Goal: Subscribe to service/newsletter

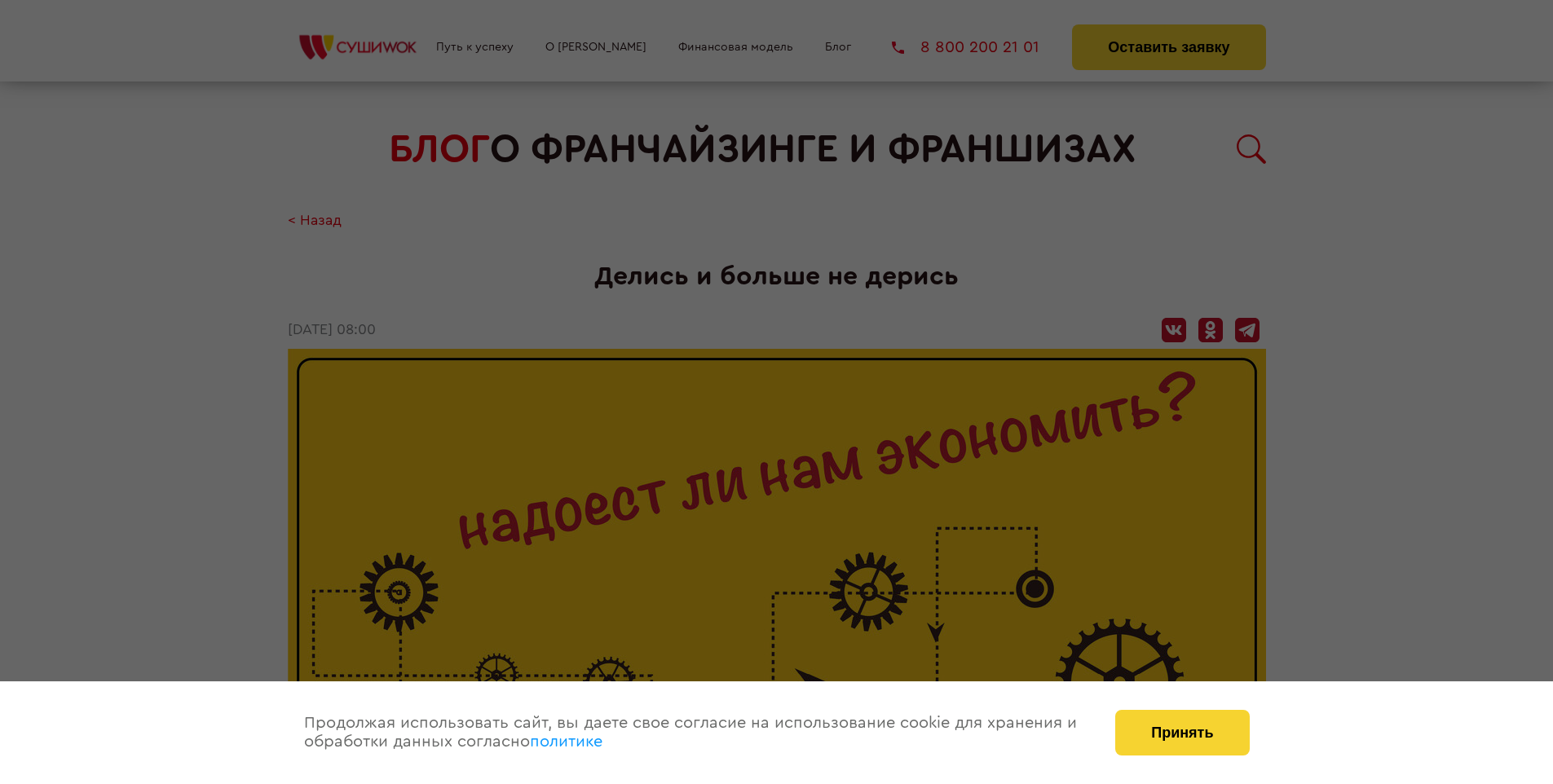
scroll to position [2568, 0]
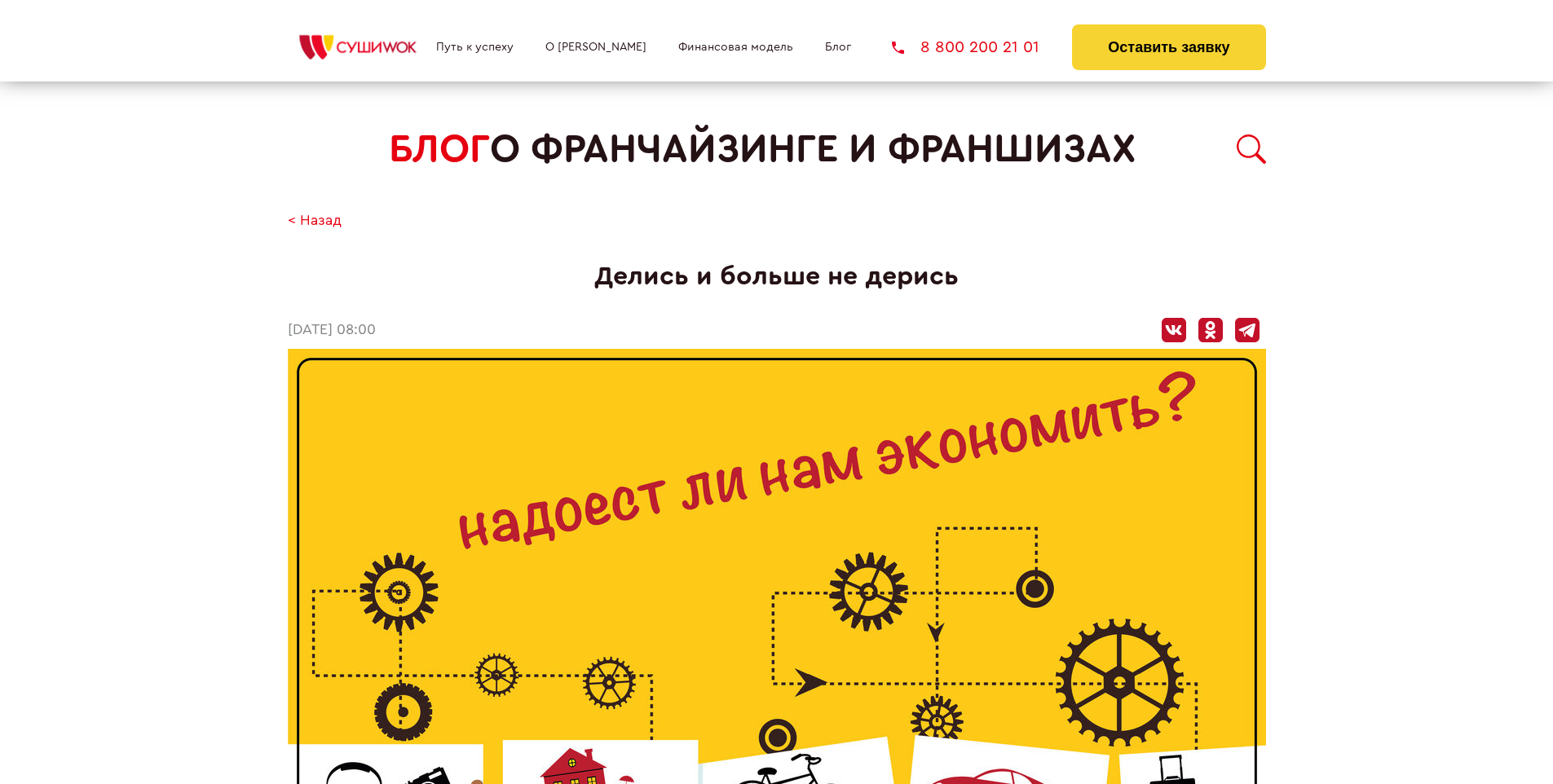
scroll to position [2568, 0]
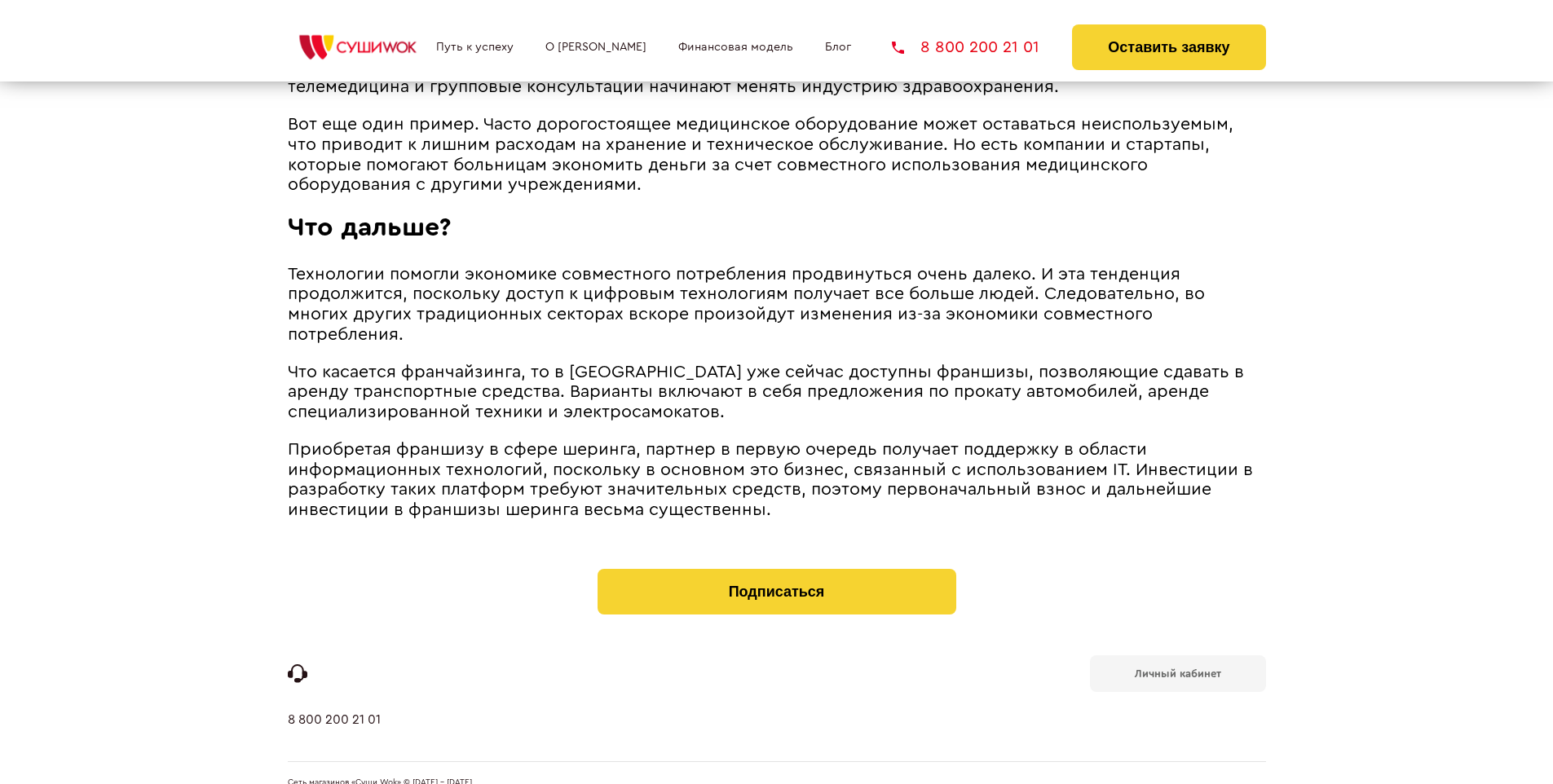
click at [1177, 668] on b "Личный кабинет" at bounding box center [1178, 673] width 86 height 10
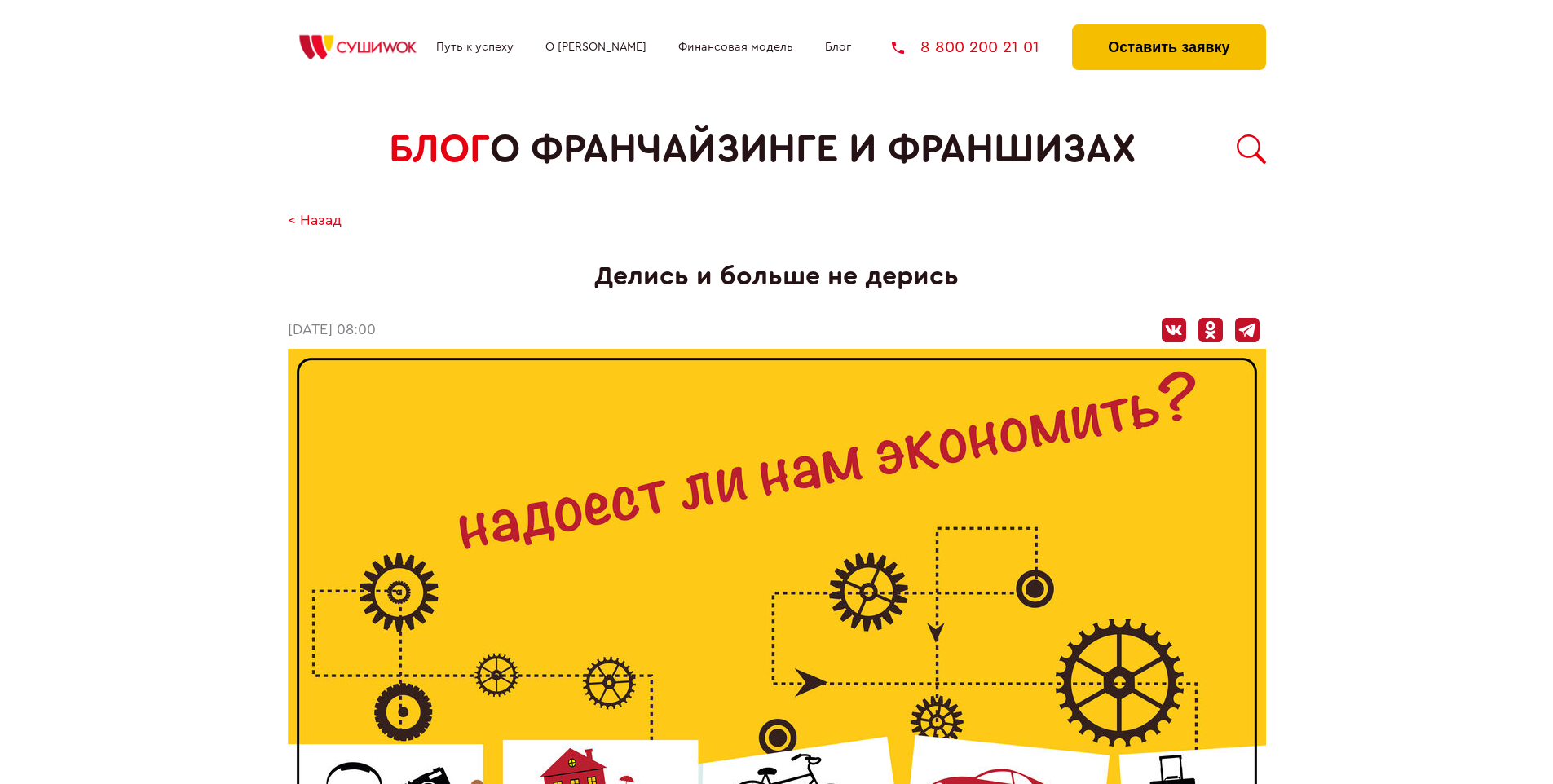
click at [1168, 28] on button "Оставить заявку" at bounding box center [1168, 46] width 193 height 46
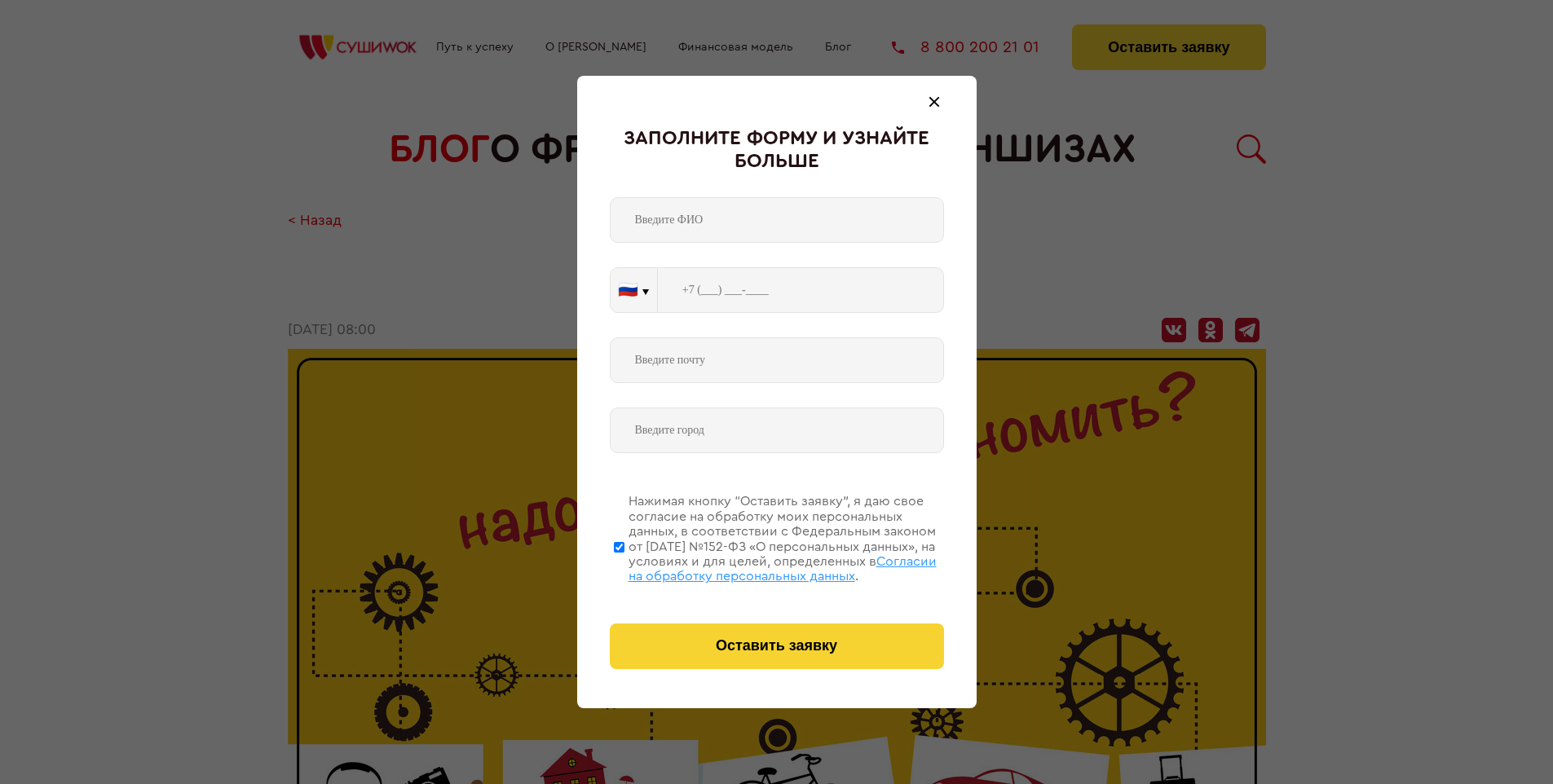
click at [756, 566] on span "Согласии на обработку персональных данных" at bounding box center [783, 569] width 308 height 28
click at [624, 566] on input "Нажимая кнопку “Оставить заявку”, я даю свое согласие на обработку моих персона…" at bounding box center [619, 546] width 10 height 130
checkbox input "false"
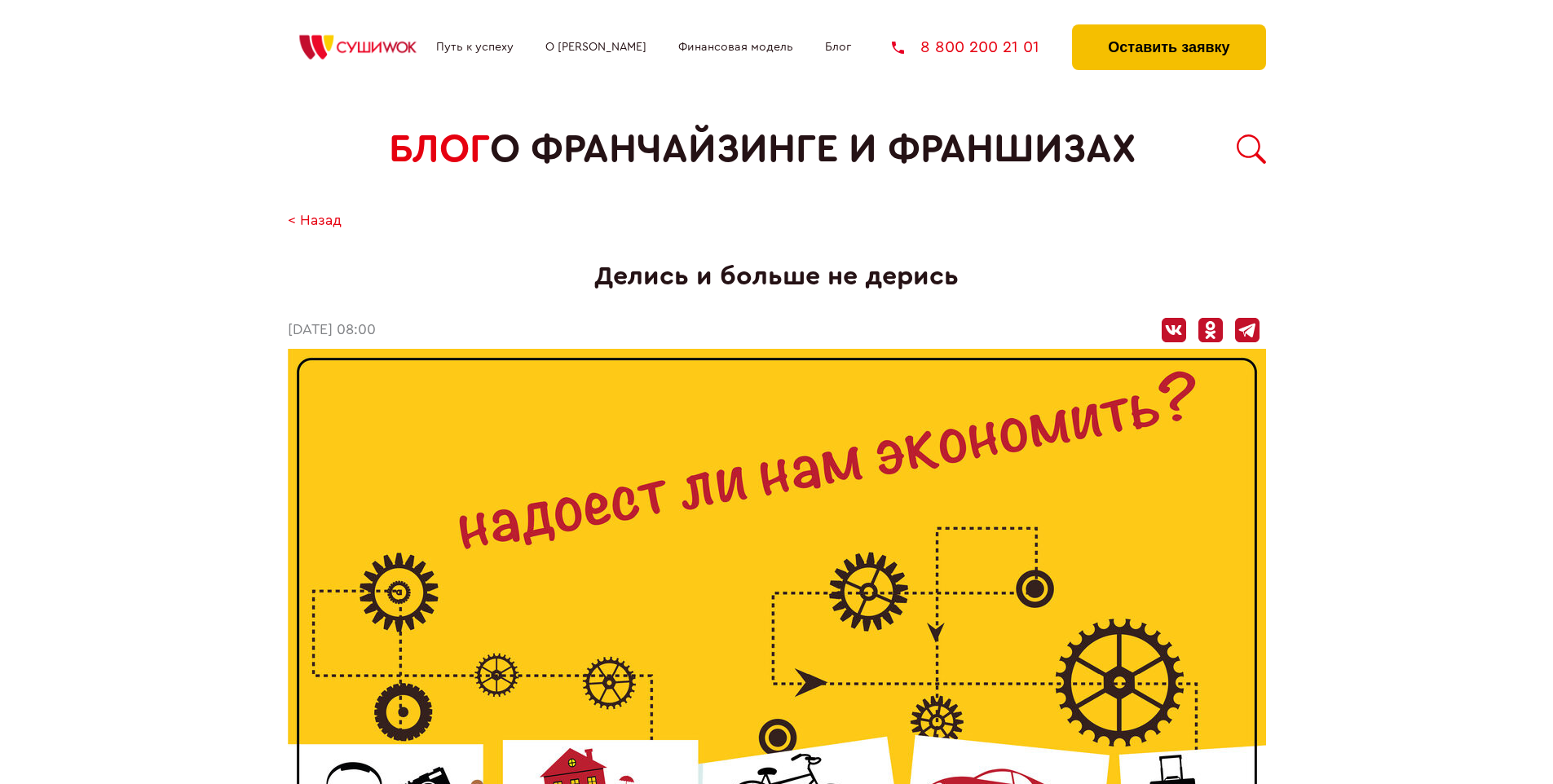
click at [1168, 28] on button "Оставить заявку" at bounding box center [1168, 46] width 193 height 46
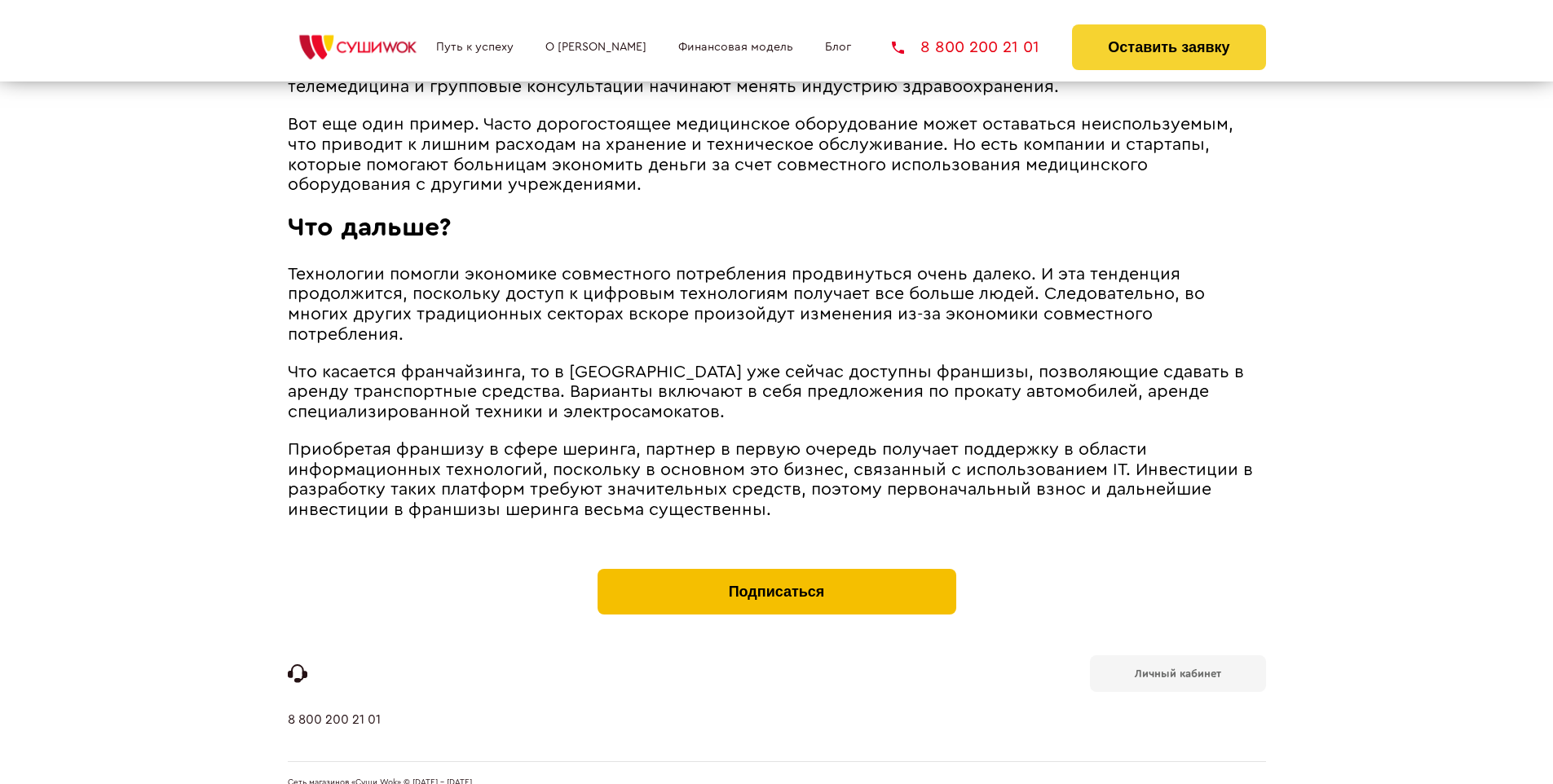
click at [776, 569] on button "Подписаться" at bounding box center [776, 591] width 359 height 46
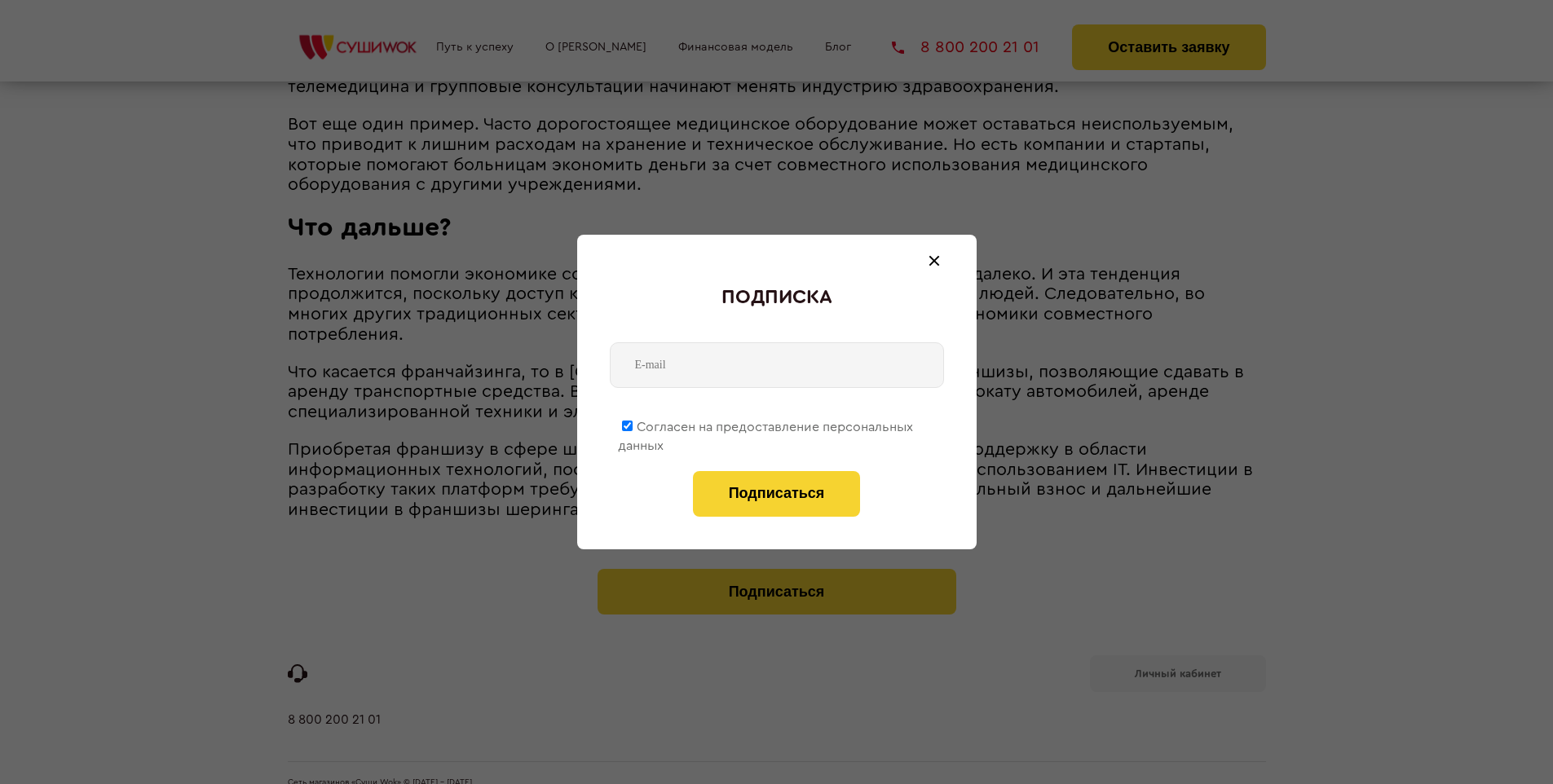
click at [766, 423] on span "Согласен на предоставление персональных данных" at bounding box center [765, 436] width 295 height 32
click at [633, 423] on input "Согласен на предоставление персональных данных" at bounding box center [627, 426] width 10 height 10
checkbox input "false"
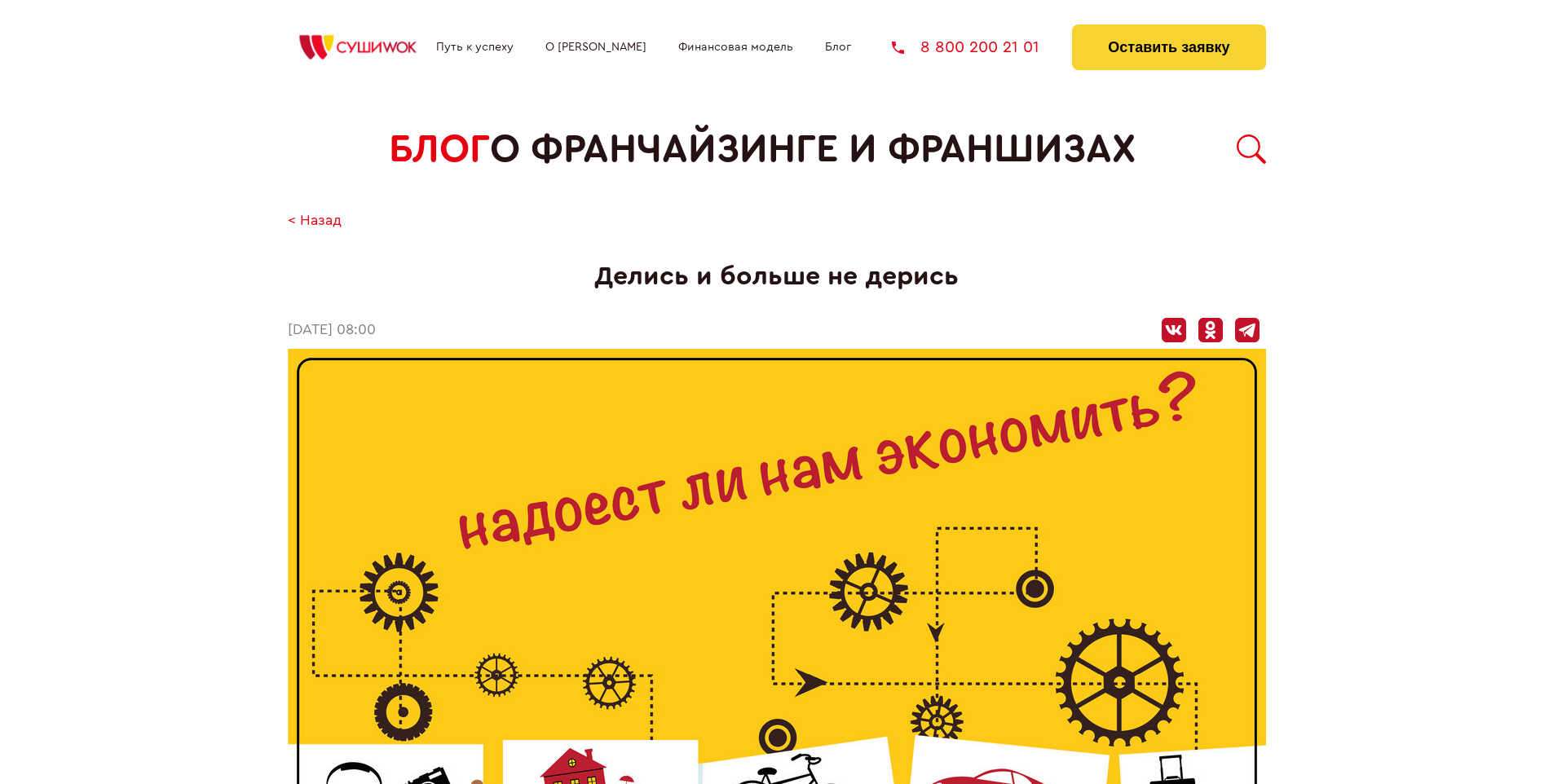
scroll to position [2568, 0]
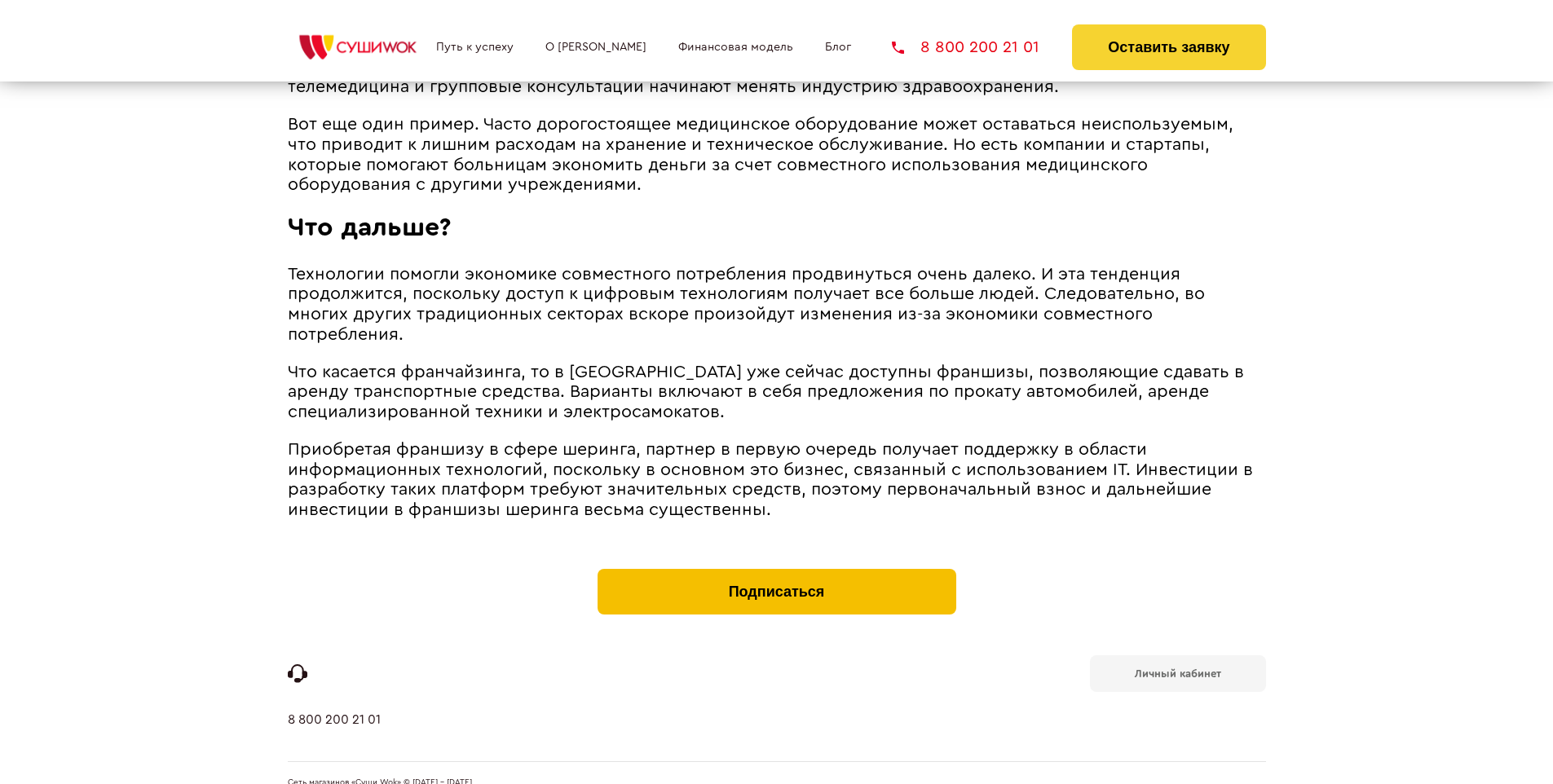
click at [776, 569] on button "Подписаться" at bounding box center [776, 591] width 359 height 46
